Goal: Information Seeking & Learning: Learn about a topic

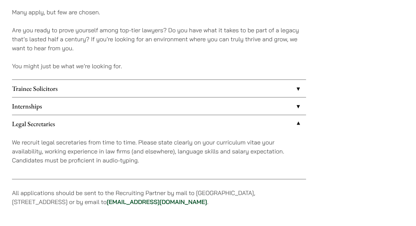
scroll to position [558, 0]
click at [99, 104] on link "Internships" at bounding box center [159, 106] width 294 height 17
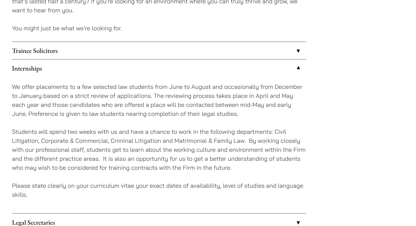
scroll to position [597, 0]
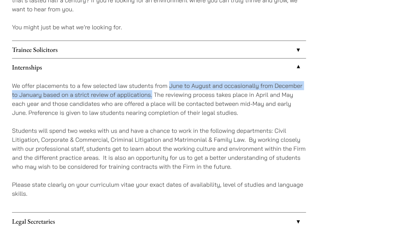
drag, startPoint x: 170, startPoint y: 85, endPoint x: 152, endPoint y: 96, distance: 21.0
click at [152, 96] on p "We offer placements to a few selected law students from June to August and occa…" at bounding box center [159, 99] width 294 height 36
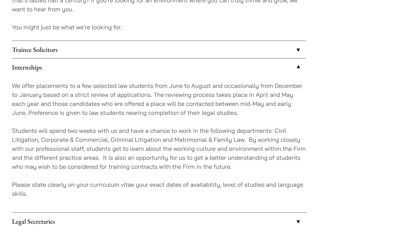
click at [167, 119] on div "We offer placements to a few selected law students from June to August and occa…" at bounding box center [159, 144] width 294 height 137
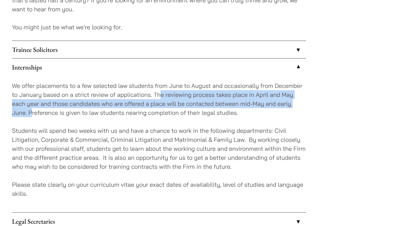
drag, startPoint x: 162, startPoint y: 95, endPoint x: 31, endPoint y: 109, distance: 131.0
click at [31, 109] on p "We offer placements to a few selected law students from June to August and occa…" at bounding box center [159, 99] width 294 height 36
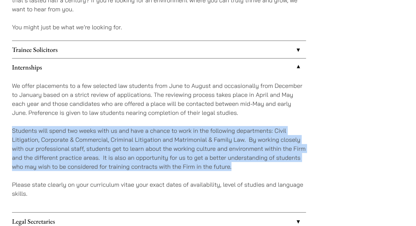
drag, startPoint x: 13, startPoint y: 130, endPoint x: 249, endPoint y: 168, distance: 239.0
click at [249, 168] on p "Students will spend two weeks with us and have a chance to work in the followin…" at bounding box center [159, 148] width 294 height 45
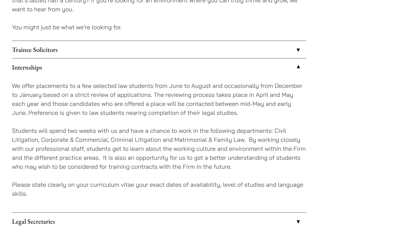
click at [224, 186] on p "Please state clearly on your curriculum vitae your exact dates of availability,…" at bounding box center [159, 189] width 294 height 18
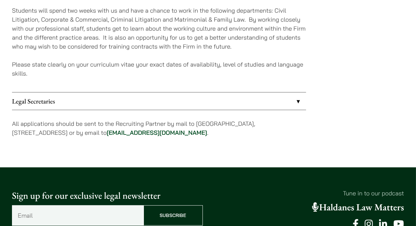
scroll to position [719, 0]
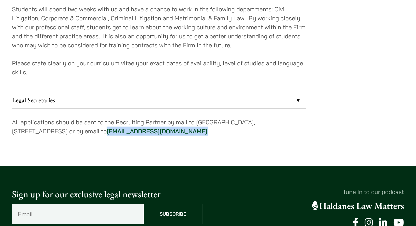
drag, startPoint x: 201, startPoint y: 130, endPoint x: 126, endPoint y: 130, distance: 75.0
click at [126, 130] on p "All applications should be sent to the Recruiting Partner by mail to [GEOGRAPHI…" at bounding box center [159, 127] width 294 height 18
